Goal: Task Accomplishment & Management: Manage account settings

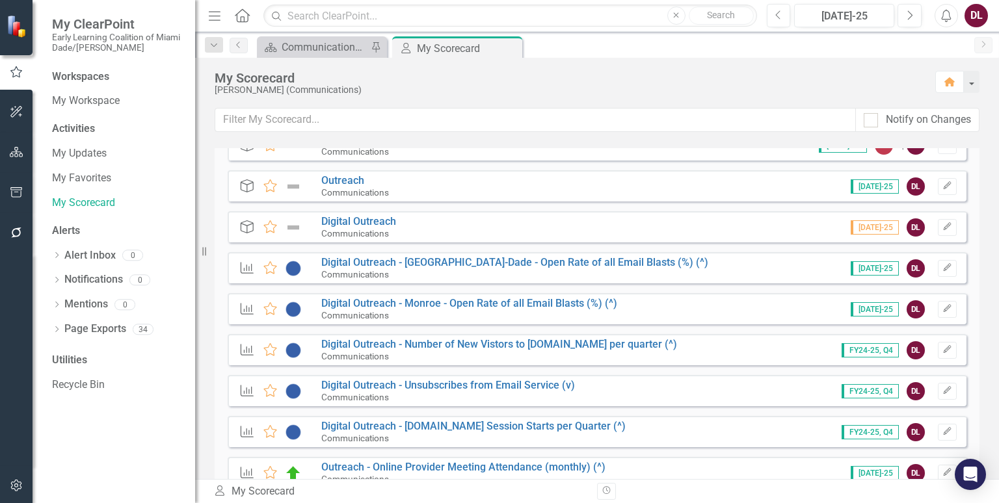
scroll to position [299, 0]
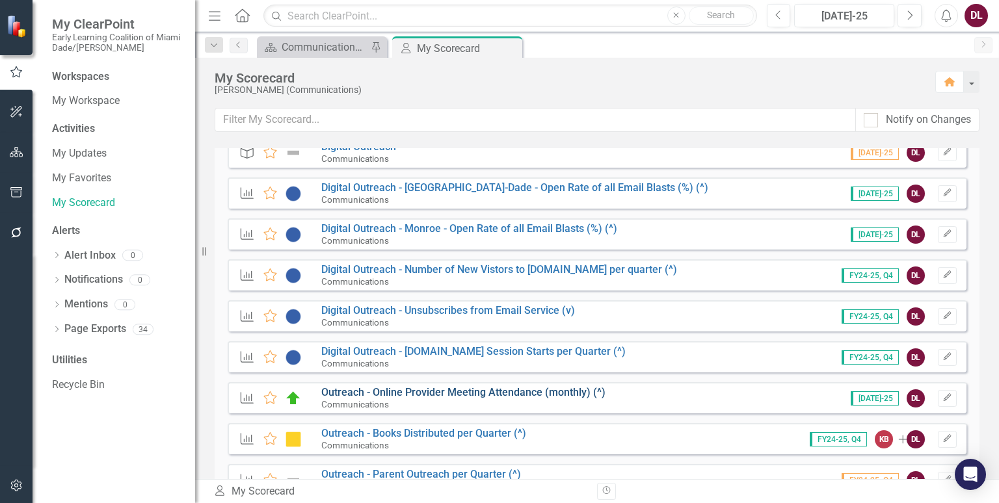
click at [499, 391] on link "Outreach - Online Provider Meeting Attendance (monthly) (^)" at bounding box center [463, 392] width 284 height 12
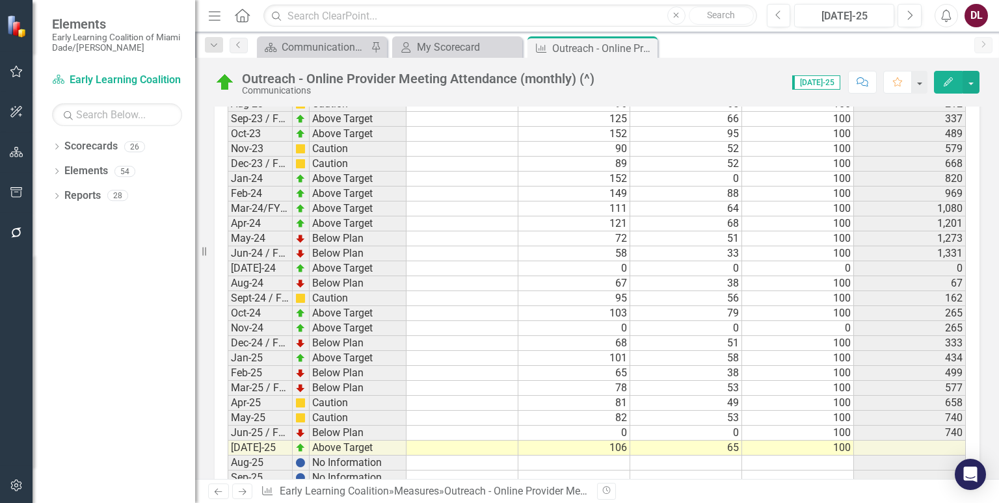
scroll to position [1880, 0]
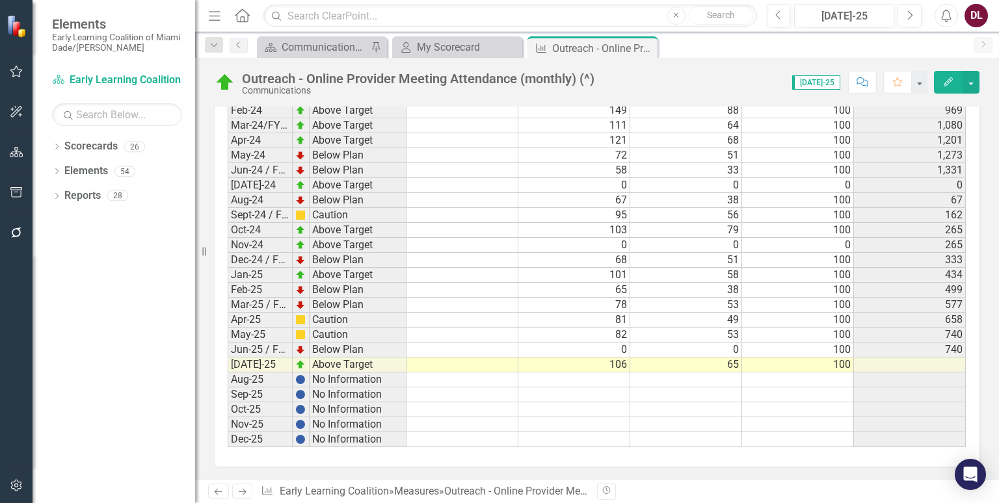
click at [616, 376] on td at bounding box center [574, 380] width 112 height 15
click at [616, 373] on td at bounding box center [574, 380] width 112 height 15
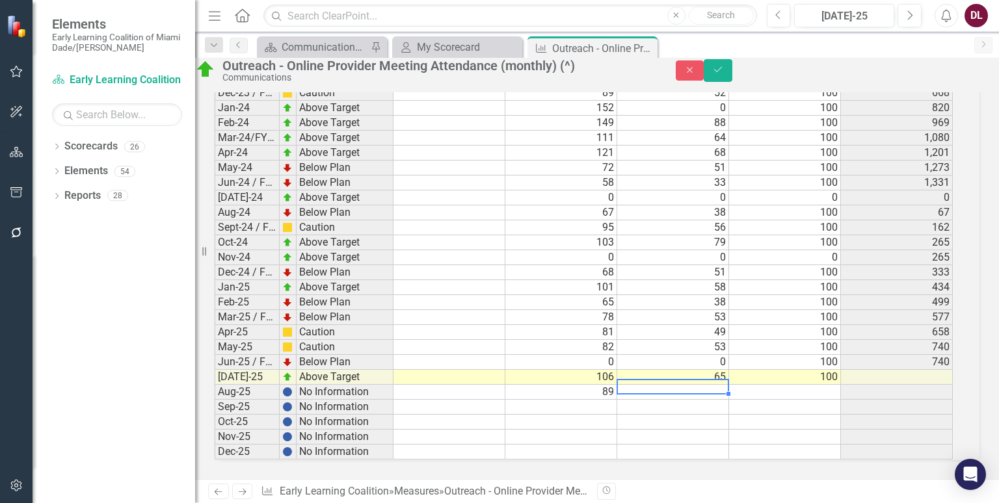
click at [703, 385] on td at bounding box center [673, 392] width 112 height 15
click at [827, 385] on td at bounding box center [785, 392] width 112 height 15
type textarea "100"
click at [928, 385] on td at bounding box center [897, 392] width 112 height 15
click at [724, 74] on icon "Save" at bounding box center [718, 69] width 12 height 9
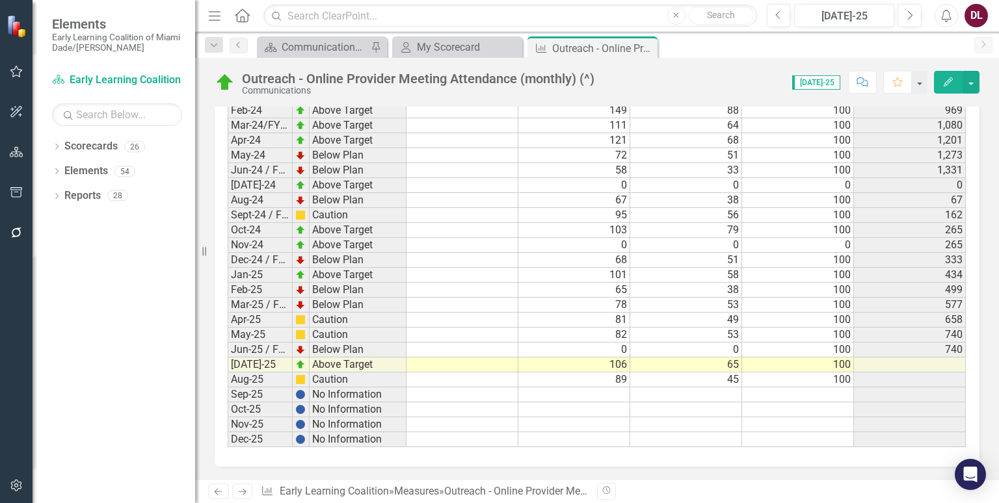
click at [351, 374] on td "Caution" at bounding box center [357, 380] width 97 height 15
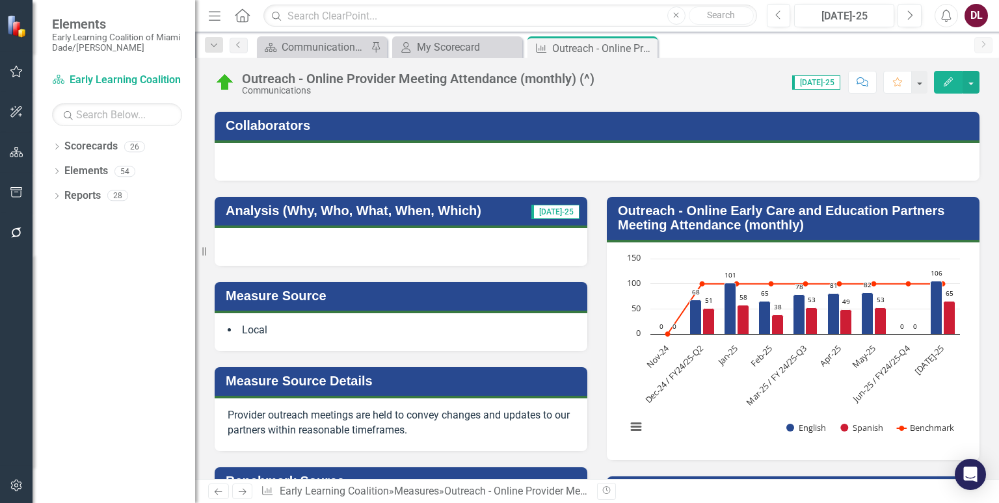
scroll to position [0, 0]
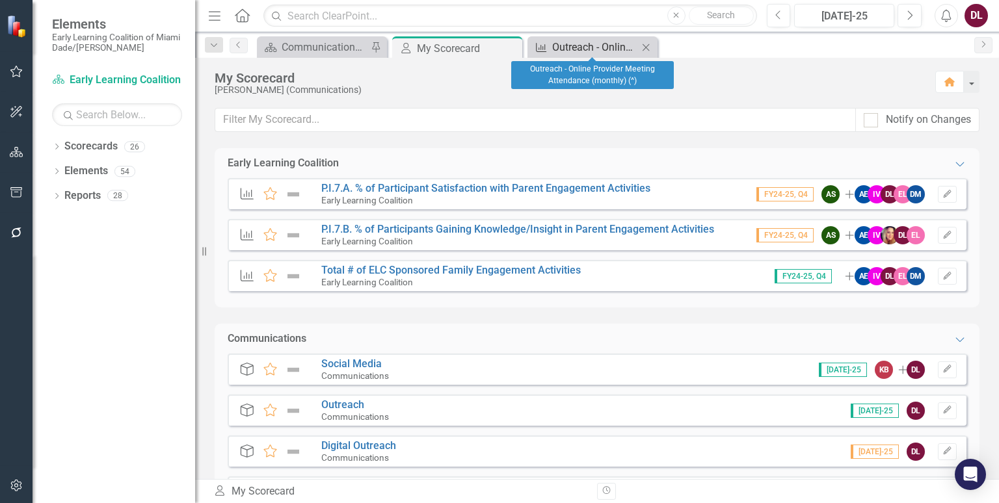
click at [588, 44] on div "Outreach - Online Provider Meeting Attendance (monthly) (^)" at bounding box center [595, 47] width 86 height 16
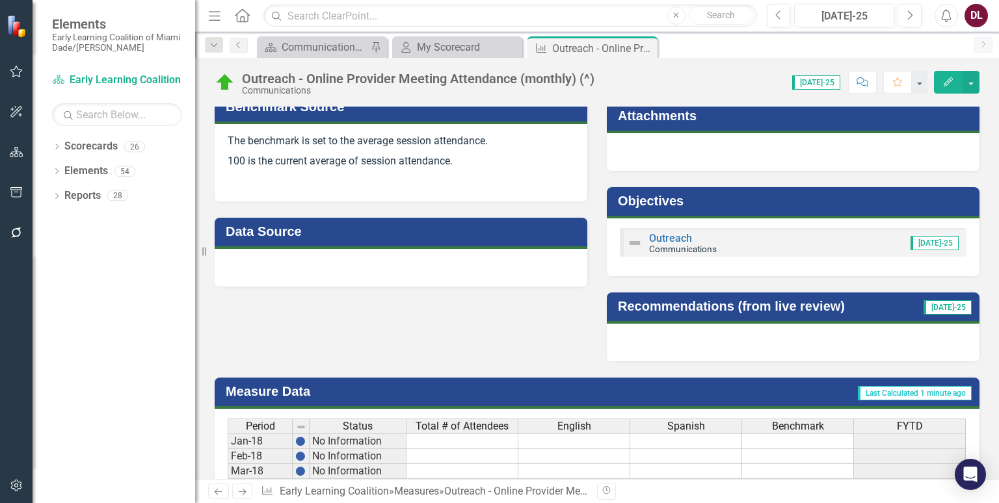
scroll to position [83, 0]
